Goal: Check status: Check status

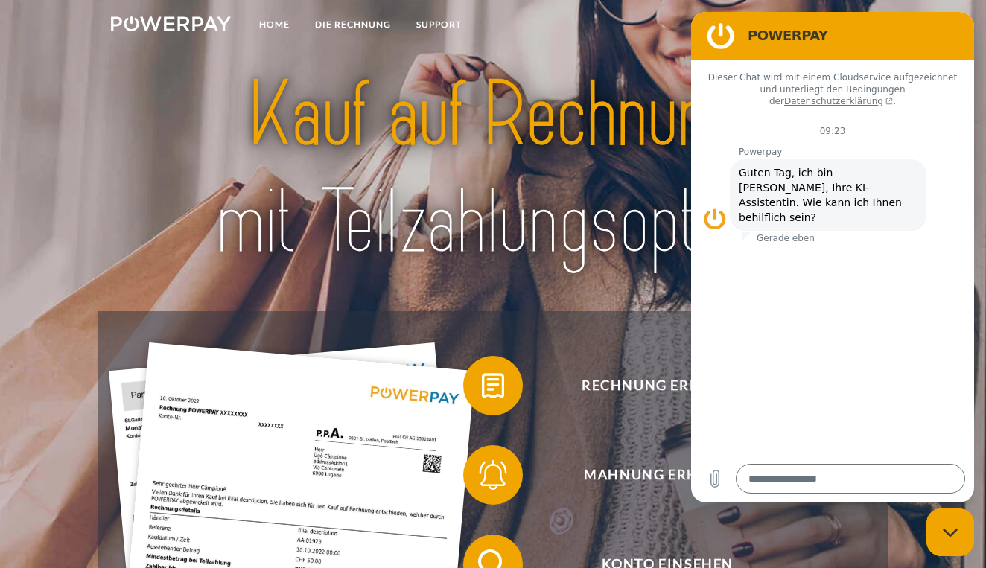
click at [646, 62] on img at bounding box center [493, 169] width 688 height 224
click at [952, 538] on div "Messaging-Fenster schließen" at bounding box center [950, 532] width 45 height 45
type textarea "*"
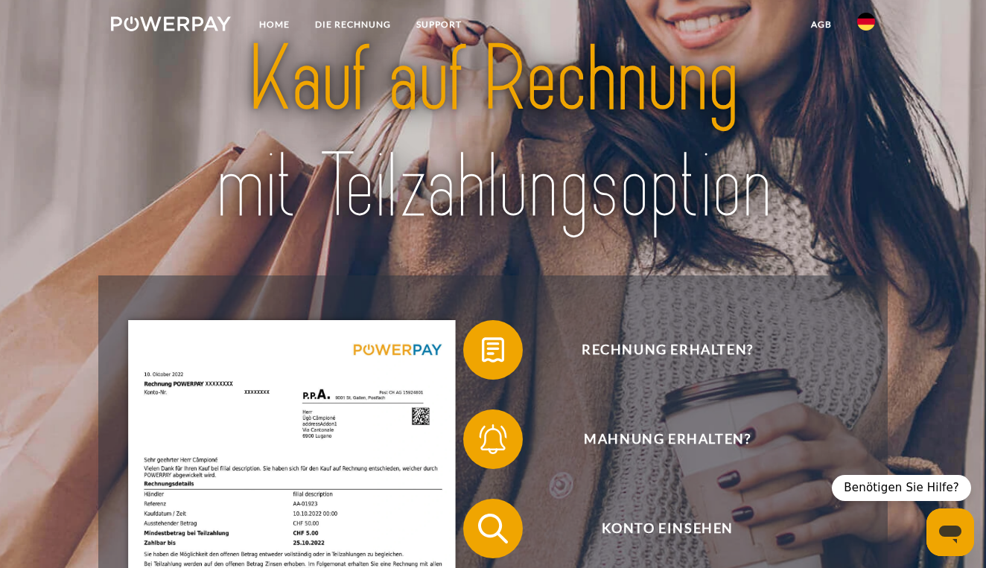
scroll to position [36, 0]
click at [863, 22] on img at bounding box center [866, 22] width 18 height 18
click at [815, 116] on img at bounding box center [493, 132] width 688 height 224
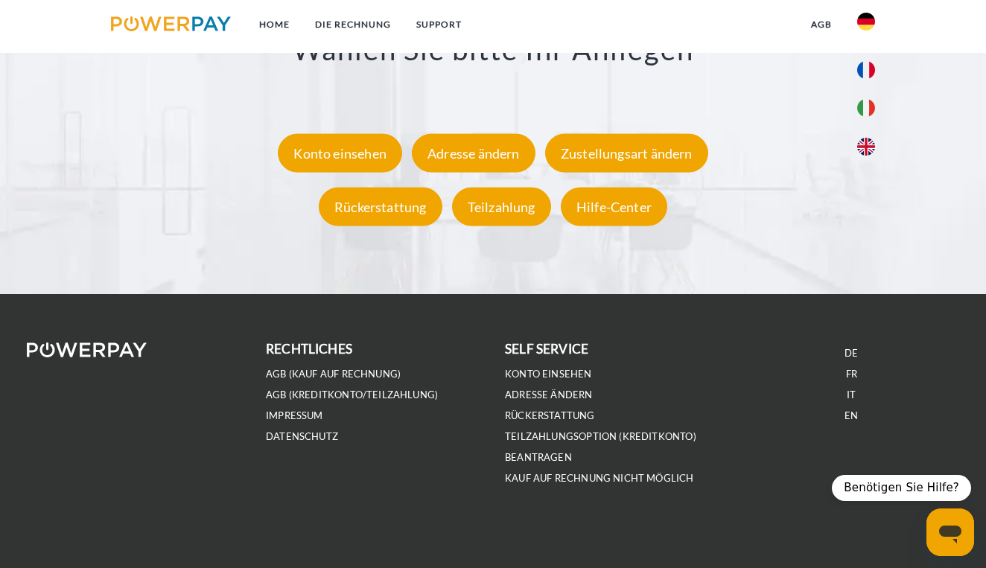
scroll to position [2688, 0]
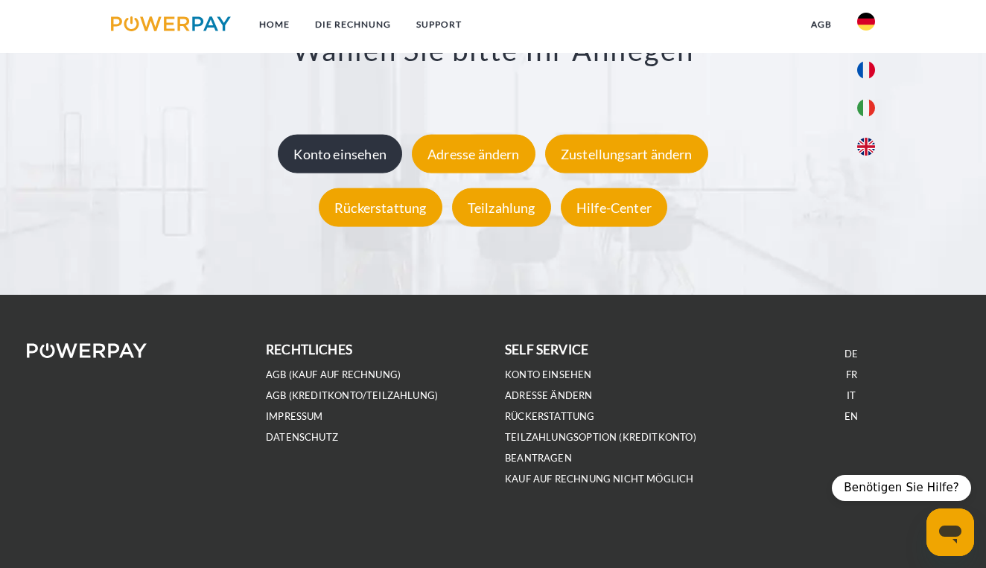
click at [341, 152] on div "Konto einsehen" at bounding box center [340, 153] width 124 height 39
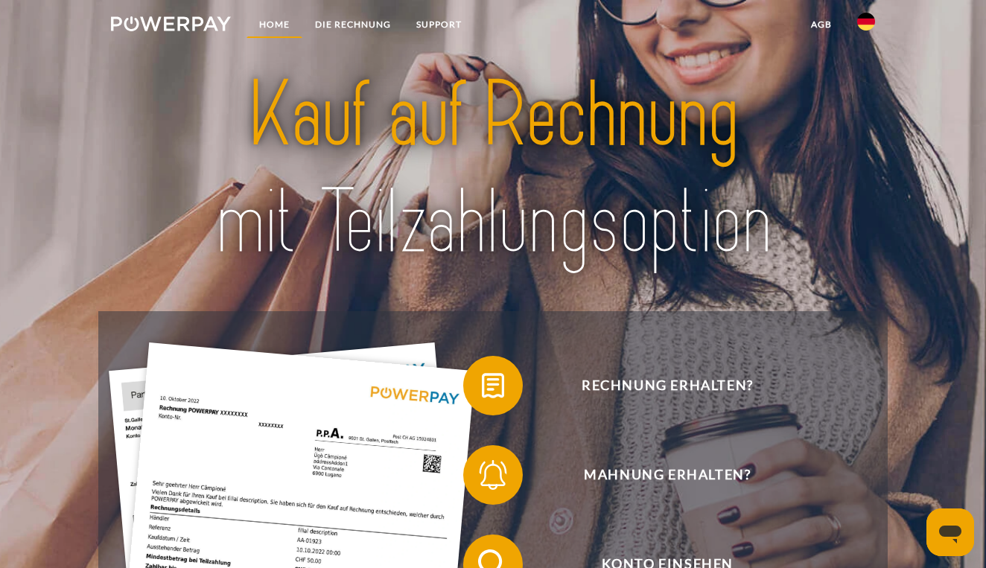
click at [275, 16] on link "Home" at bounding box center [274, 24] width 56 height 27
click at [274, 26] on link "Home" at bounding box center [274, 24] width 56 height 27
click at [373, 22] on link "DIE RECHNUNG" at bounding box center [352, 24] width 101 height 27
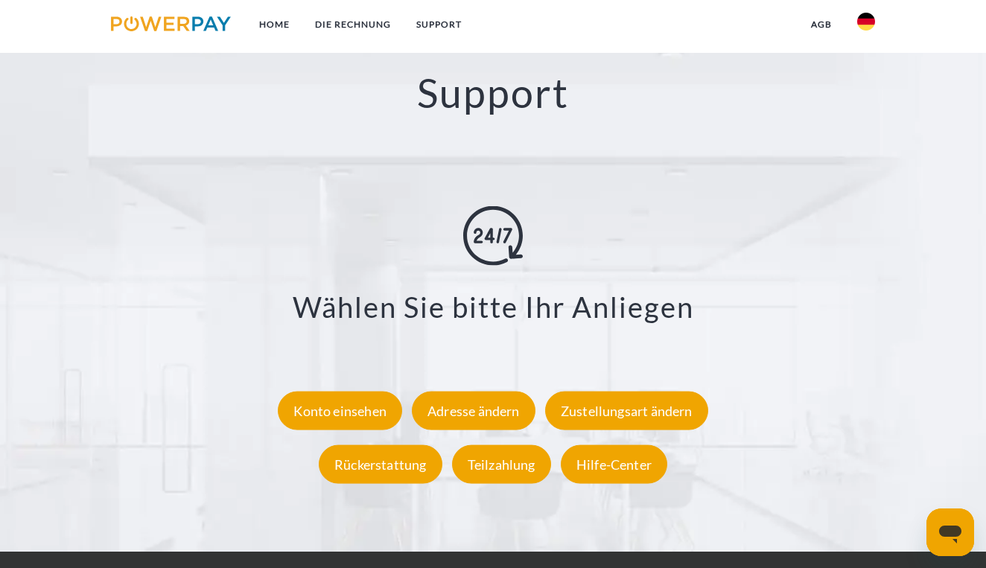
scroll to position [2433, 0]
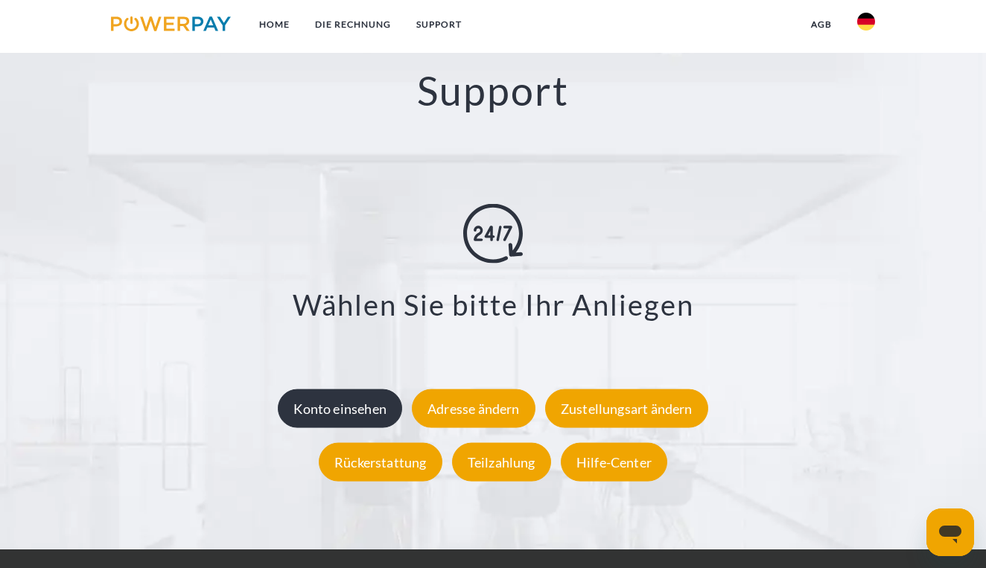
click at [348, 415] on div "Konto einsehen" at bounding box center [340, 408] width 124 height 39
